Goal: Task Accomplishment & Management: Use online tool/utility

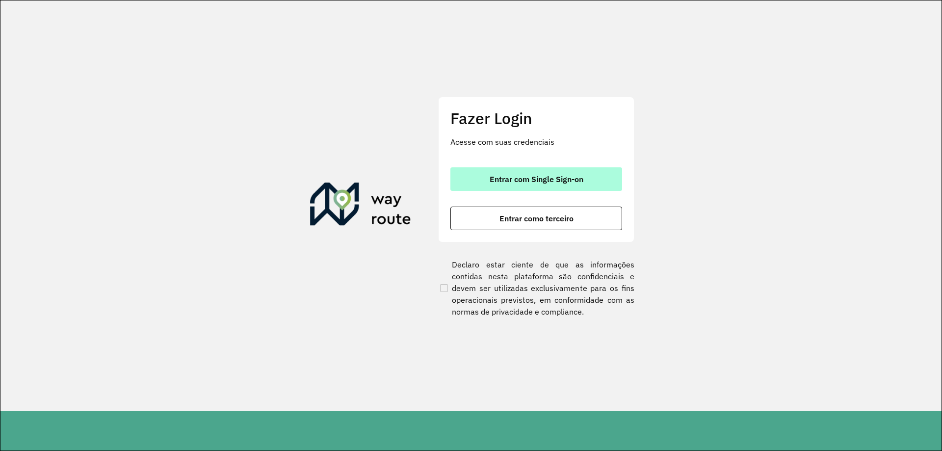
click at [544, 178] on span "Entrar com Single Sign-on" at bounding box center [536, 179] width 94 height 8
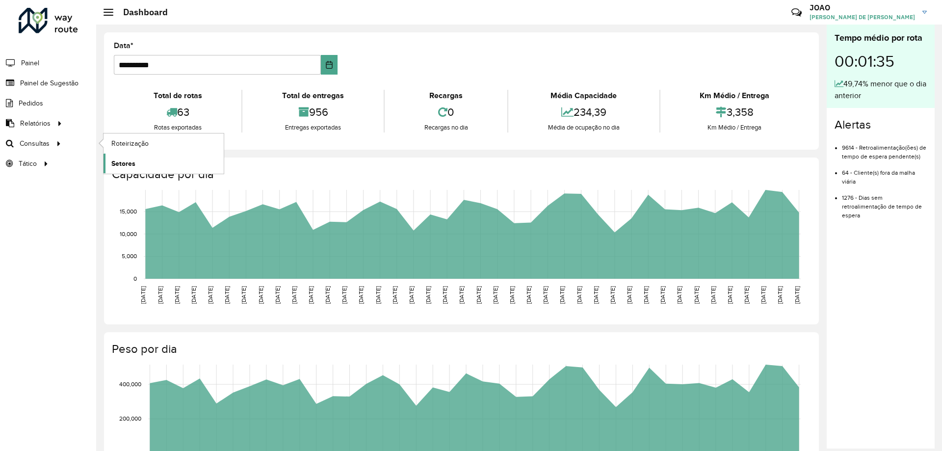
click at [142, 164] on link "Setores" at bounding box center [163, 163] width 120 height 20
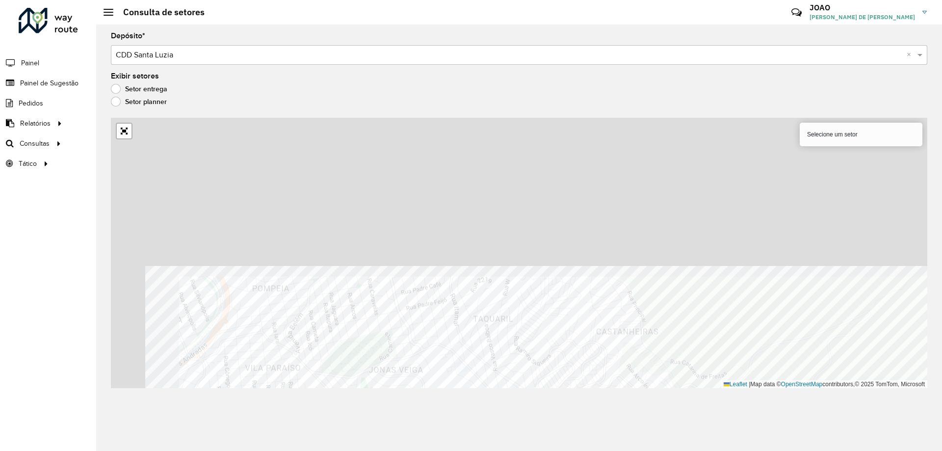
click at [593, 410] on div "Depósito * Selecione um depósito × CDD Santa Luzia × Exibir setores Setor entre…" at bounding box center [518, 238] width 845 height 426
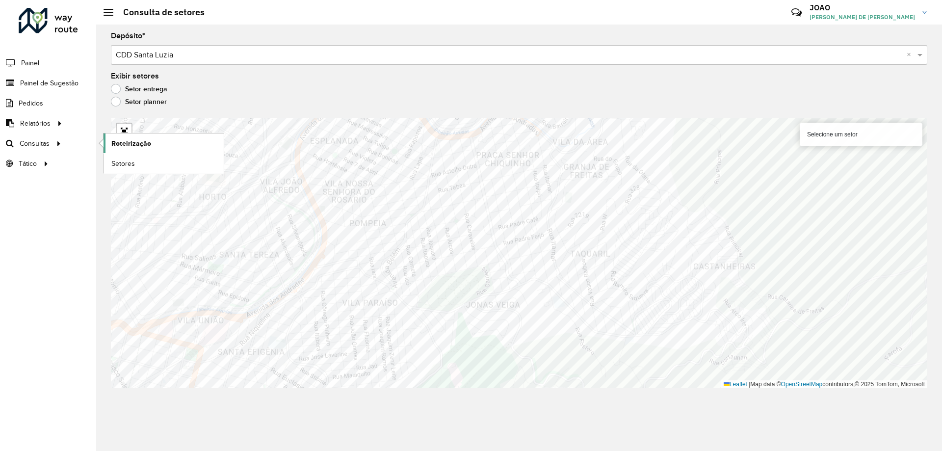
click at [119, 139] on span "Roteirização" at bounding box center [131, 143] width 40 height 10
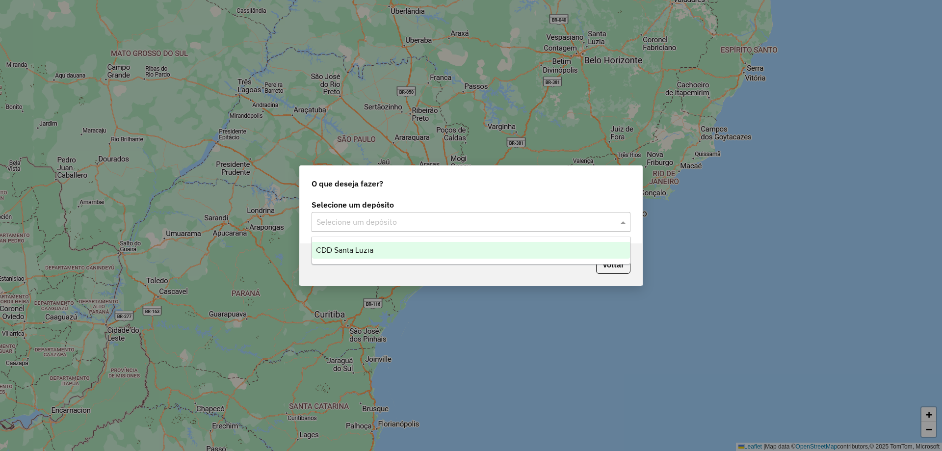
click at [523, 218] on input "text" at bounding box center [460, 222] width 289 height 12
click at [508, 256] on div "CDD Santa Luzia" at bounding box center [471, 250] width 318 height 17
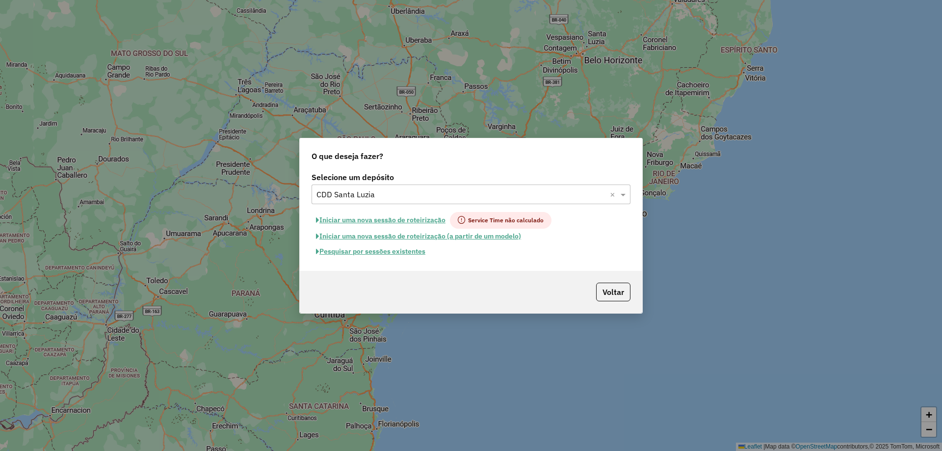
click at [471, 173] on label "Selecione um depósito" at bounding box center [470, 177] width 319 height 12
click at [545, 175] on label "Selecione um depósito" at bounding box center [470, 177] width 319 height 12
click at [622, 291] on button "Voltar" at bounding box center [613, 291] width 34 height 19
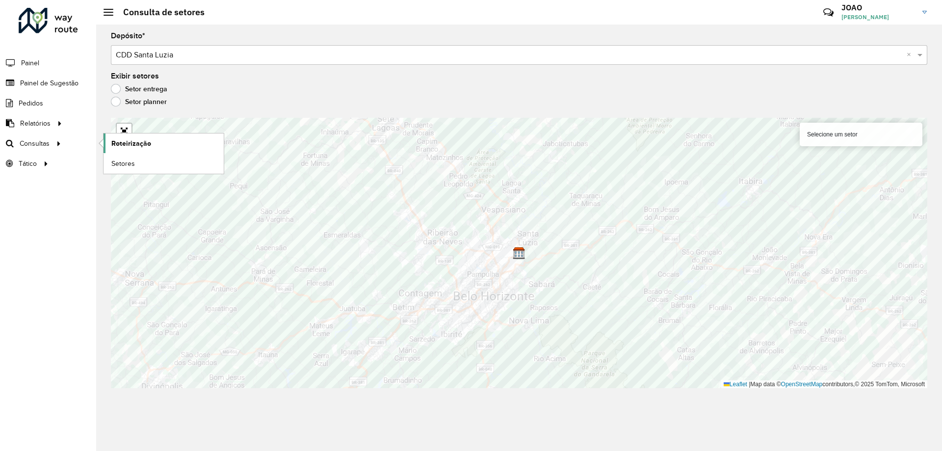
click at [123, 139] on span "Roteirização" at bounding box center [131, 143] width 40 height 10
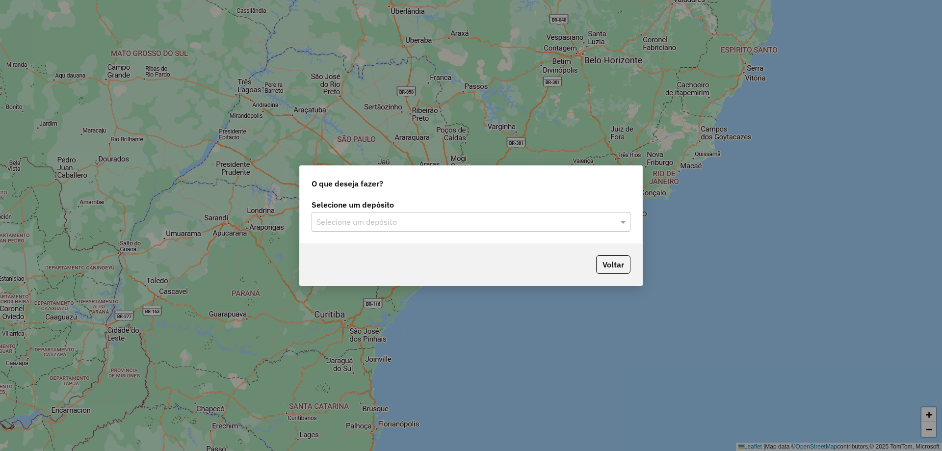
click at [457, 222] on input "text" at bounding box center [460, 222] width 289 height 12
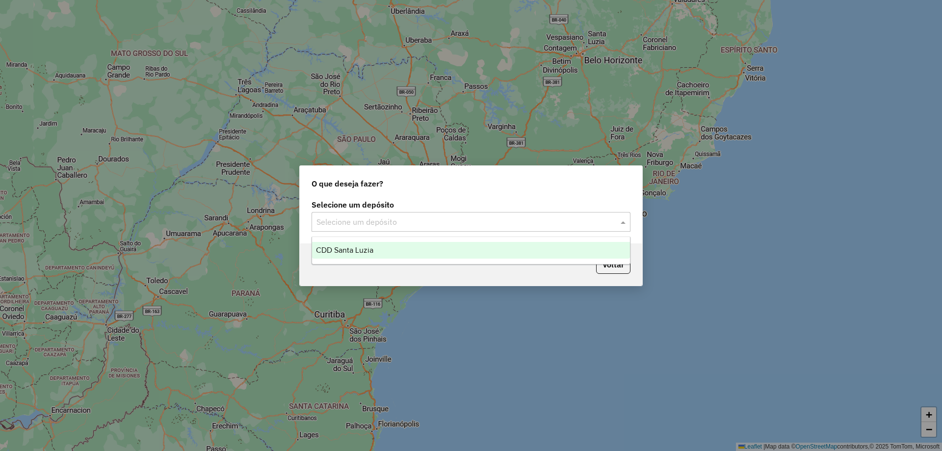
click at [413, 246] on div "CDD Santa Luzia" at bounding box center [471, 250] width 318 height 17
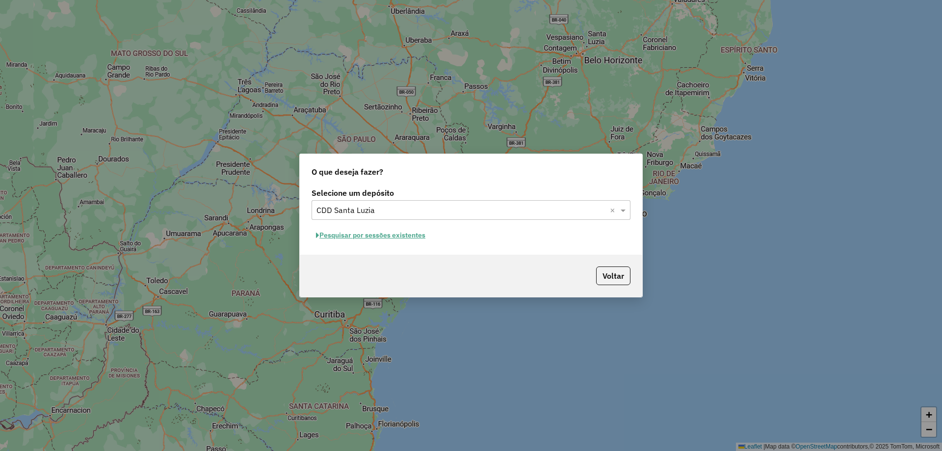
click at [393, 237] on button "Pesquisar por sessões existentes" at bounding box center [370, 235] width 118 height 15
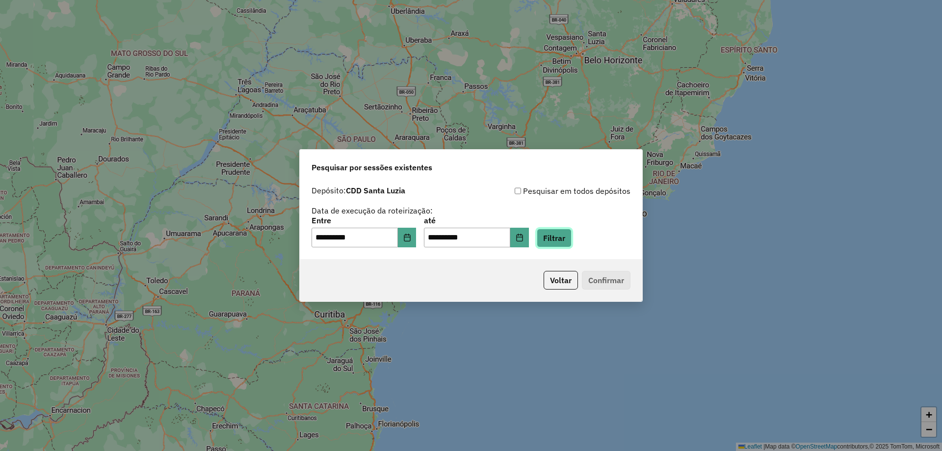
click at [563, 237] on button "Filtrar" at bounding box center [553, 238] width 35 height 19
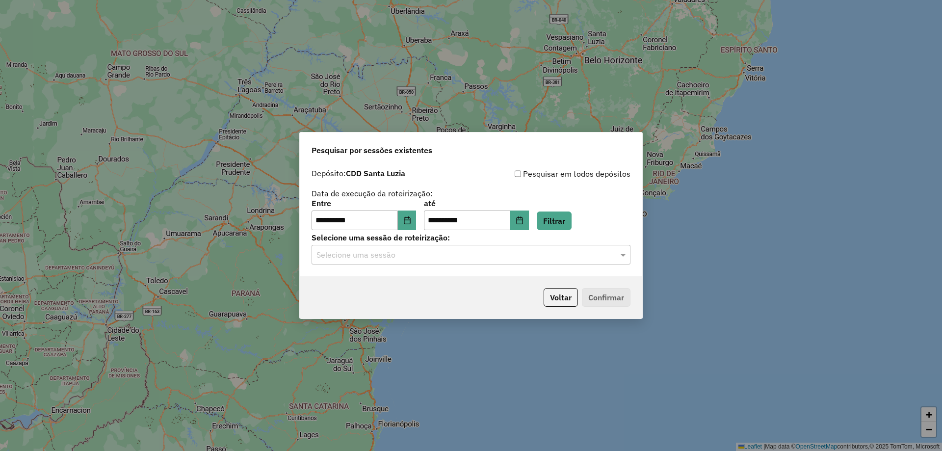
click at [480, 254] on input "text" at bounding box center [460, 255] width 289 height 12
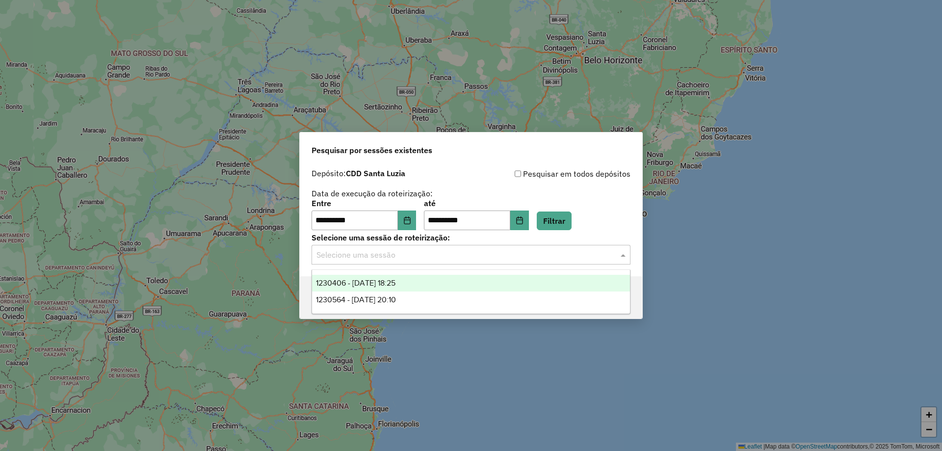
click at [463, 285] on div "1230406 - 16/08/2025 18:25" at bounding box center [471, 283] width 318 height 17
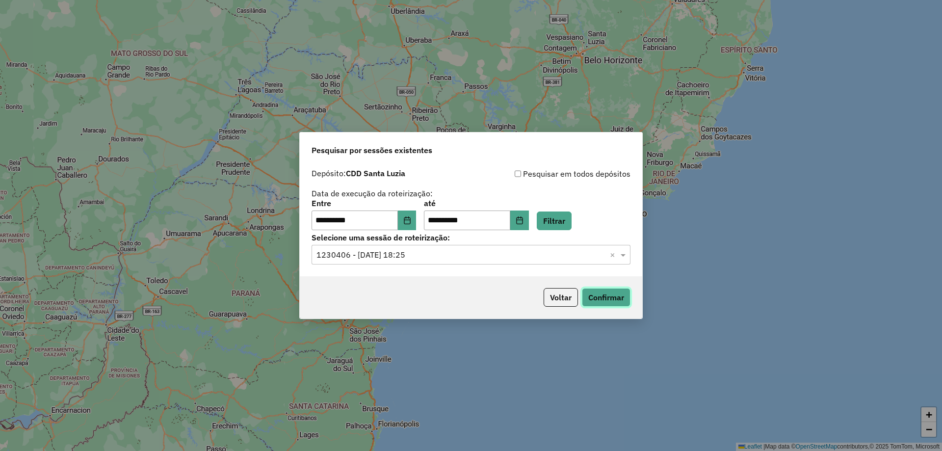
click at [609, 296] on button "Confirmar" at bounding box center [606, 297] width 49 height 19
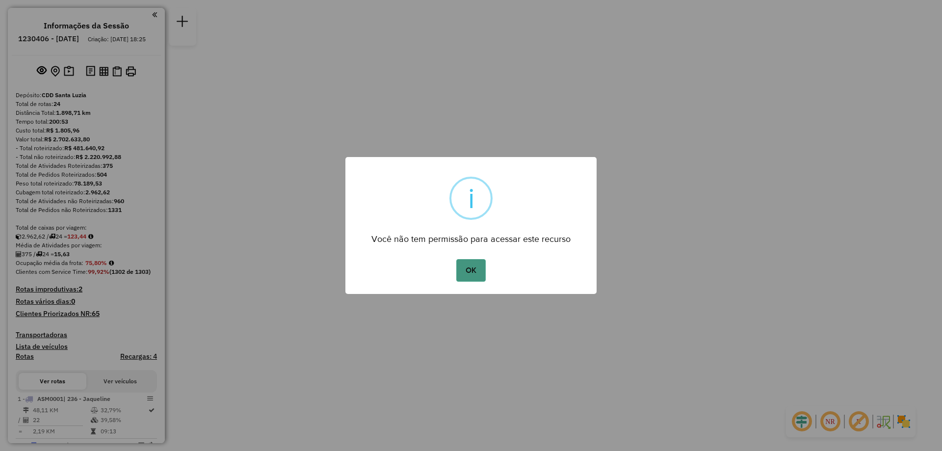
click at [468, 271] on button "OK" at bounding box center [470, 270] width 29 height 23
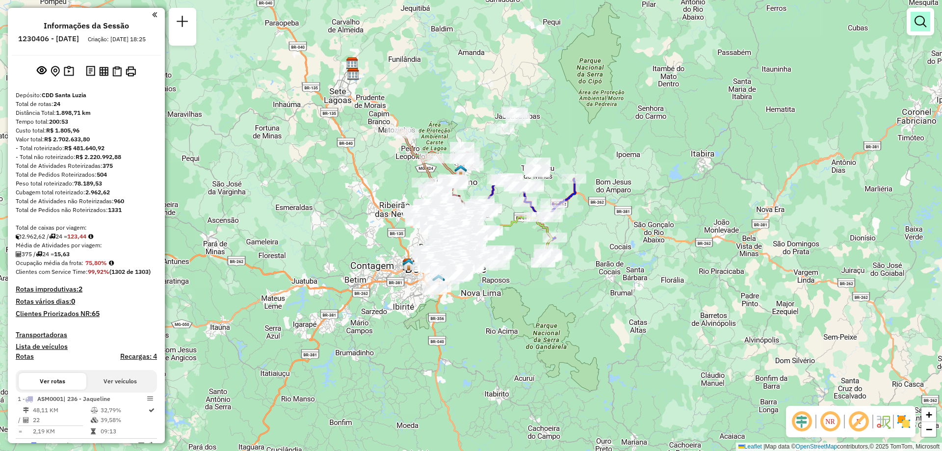
click at [918, 27] on link at bounding box center [920, 22] width 20 height 20
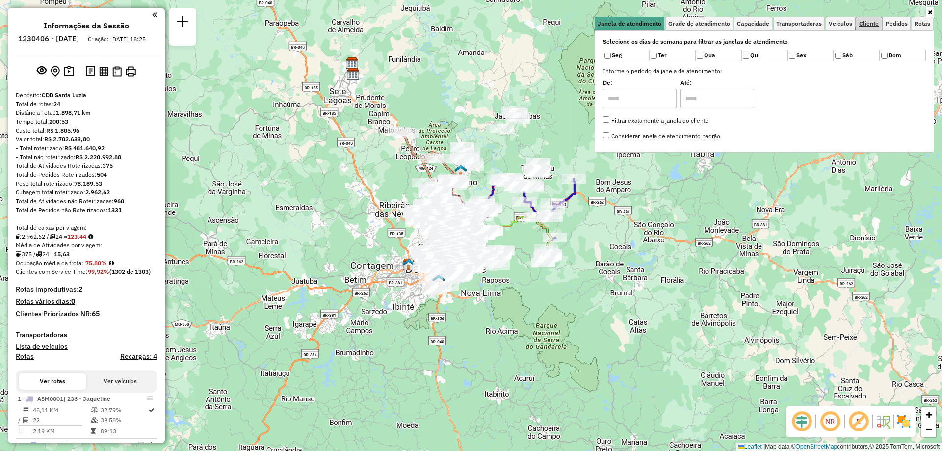
click at [865, 27] on link "Cliente" at bounding box center [868, 24] width 25 height 14
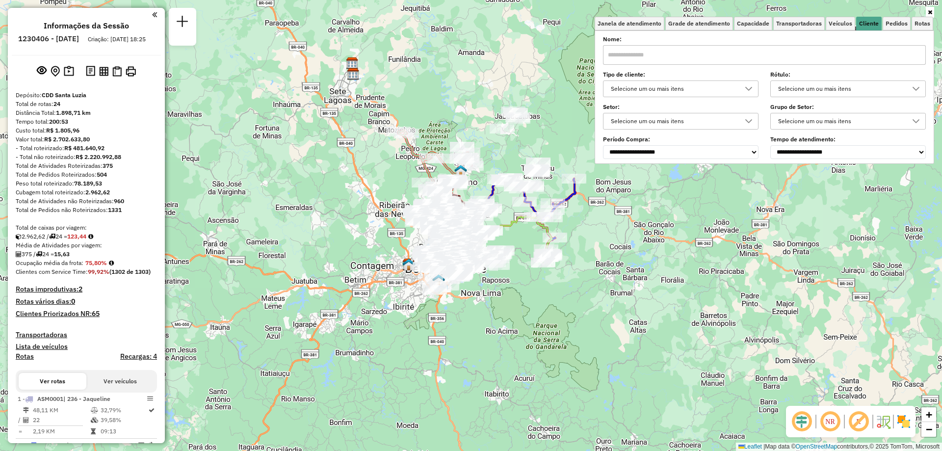
click at [676, 53] on input "text" at bounding box center [764, 55] width 323 height 20
click at [743, 36] on label "Nome:" at bounding box center [764, 39] width 323 height 9
click at [733, 120] on div "Selecione um ou mais itens" at bounding box center [673, 121] width 132 height 16
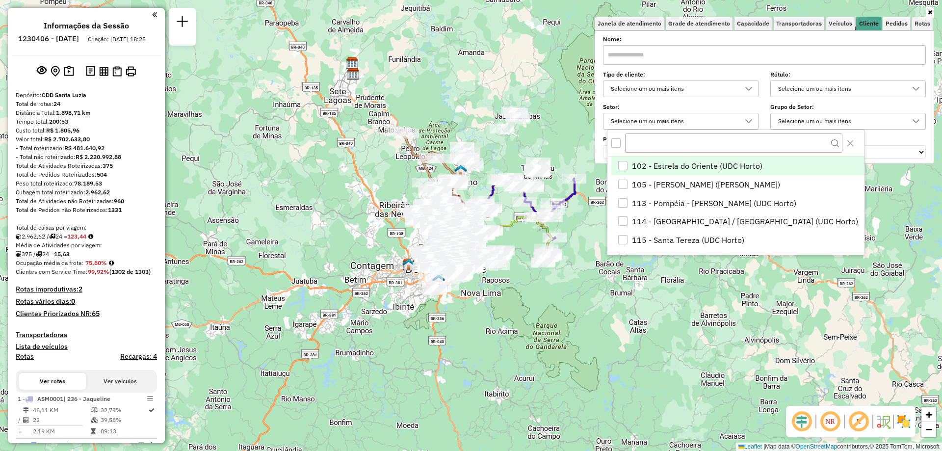
click at [733, 88] on div "Selecione um ou mais itens" at bounding box center [673, 89] width 132 height 16
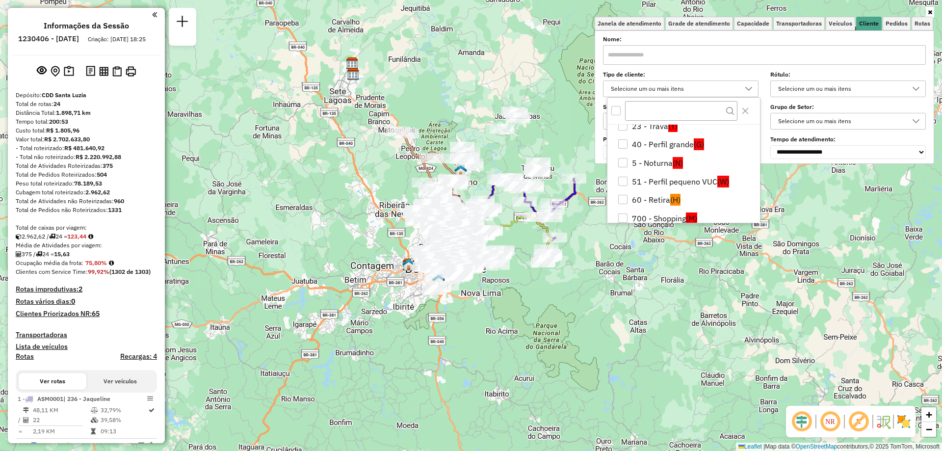
scroll to position [72, 0]
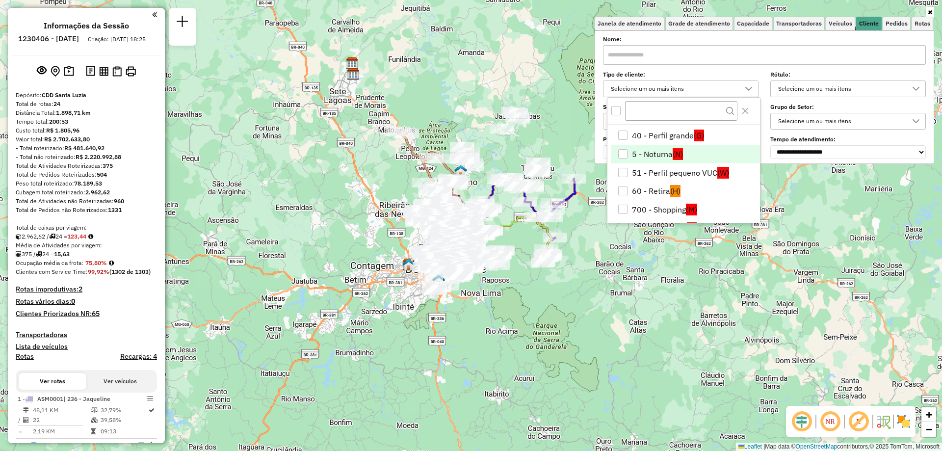
click at [634, 156] on li "5 - Noturna (N)" at bounding box center [685, 154] width 149 height 19
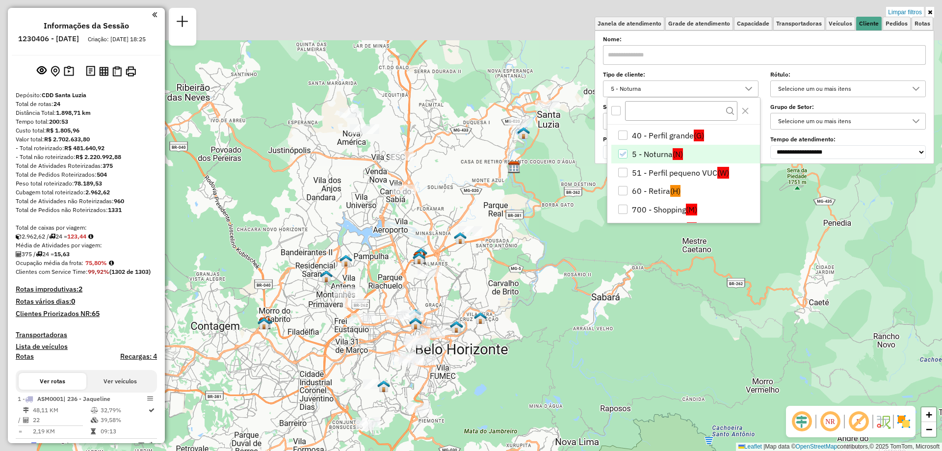
drag, startPoint x: 454, startPoint y: 238, endPoint x: 517, endPoint y: 292, distance: 83.1
click at [517, 292] on div "Limpar filtros Janela de atendimento Grade de atendimento Capacidade Transporta…" at bounding box center [471, 225] width 942 height 451
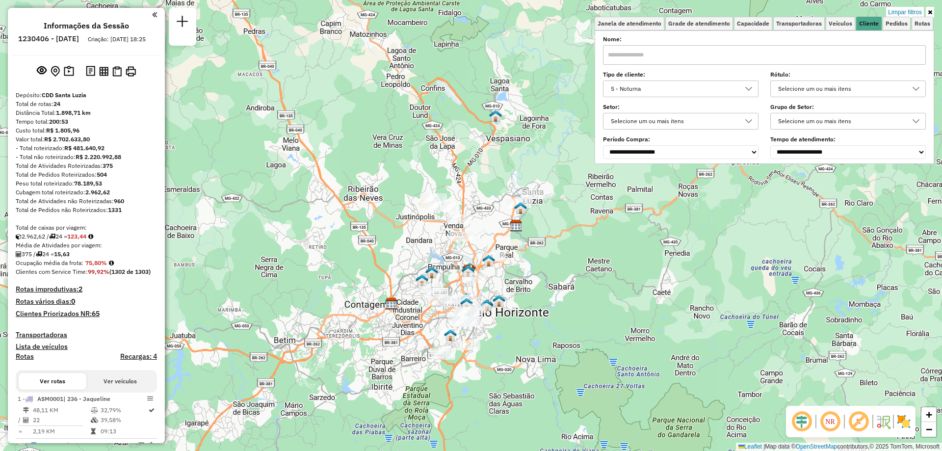
drag, startPoint x: 521, startPoint y: 348, endPoint x: 519, endPoint y: 316, distance: 32.4
click at [519, 316] on div "Limpar filtros Janela de atendimento Grade de atendimento Capacidade Transporta…" at bounding box center [471, 225] width 942 height 451
